Goal: Task Accomplishment & Management: Use online tool/utility

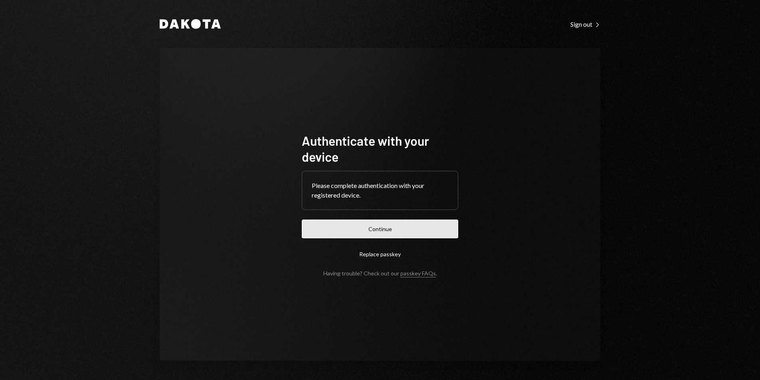
click at [427, 225] on button "Continue" at bounding box center [380, 228] width 156 height 19
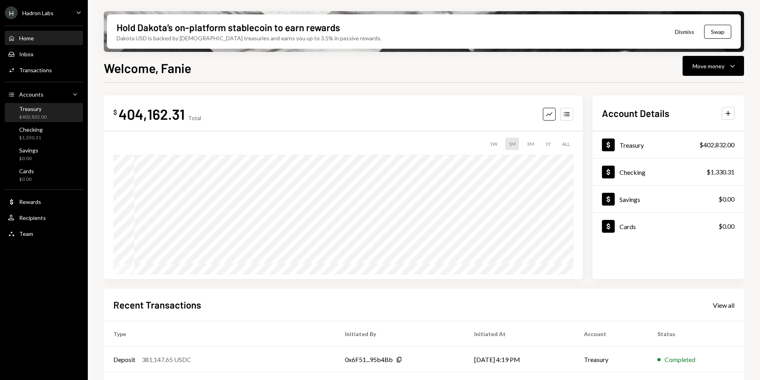
click at [66, 113] on div "Treasury $402,832.00" at bounding box center [44, 112] width 72 height 15
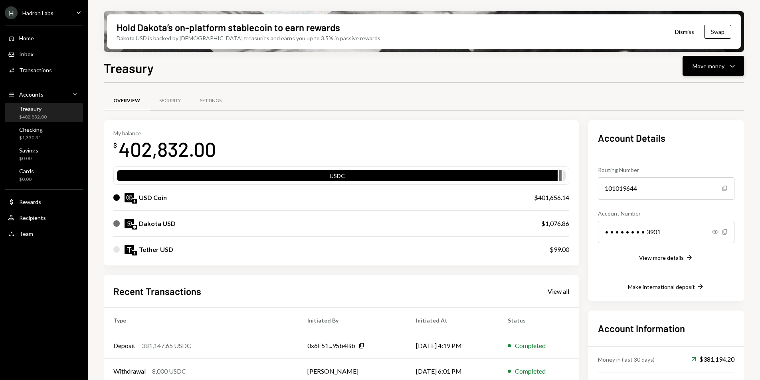
click at [718, 72] on button "Move money Caret Down" at bounding box center [712, 66] width 61 height 20
click at [688, 86] on div "Send" at bounding box center [706, 90] width 58 height 8
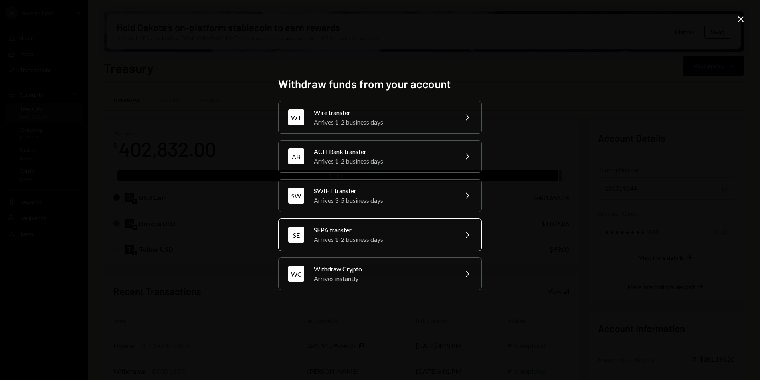
click at [390, 228] on div "SEPA transfer" at bounding box center [383, 230] width 139 height 10
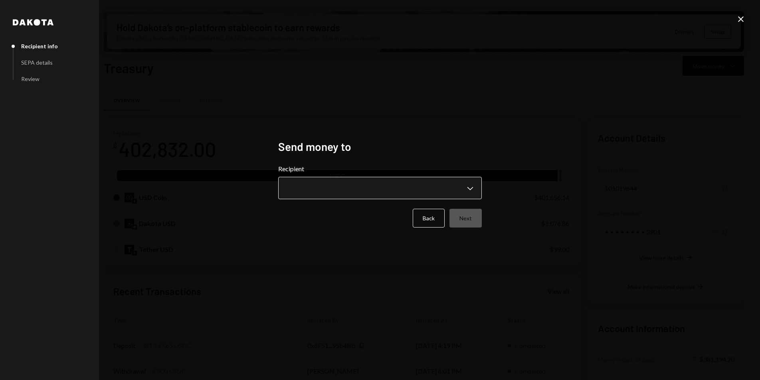
click at [367, 187] on body "H Hadron Labs Caret Down Home Home Inbox Inbox Activities Transactions Accounts…" at bounding box center [380, 190] width 760 height 380
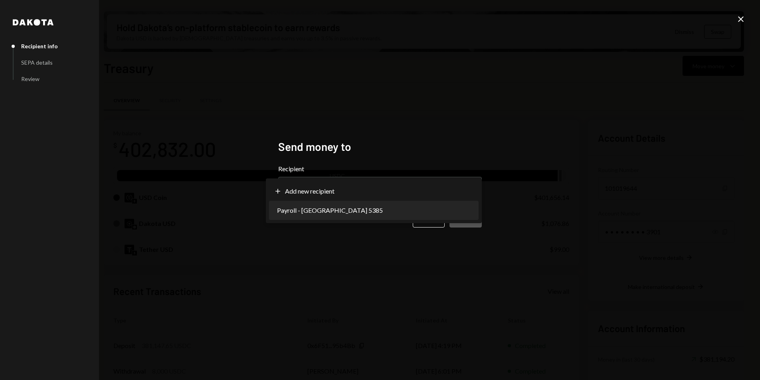
select select "**********"
